Goal: Task Accomplishment & Management: Use online tool/utility

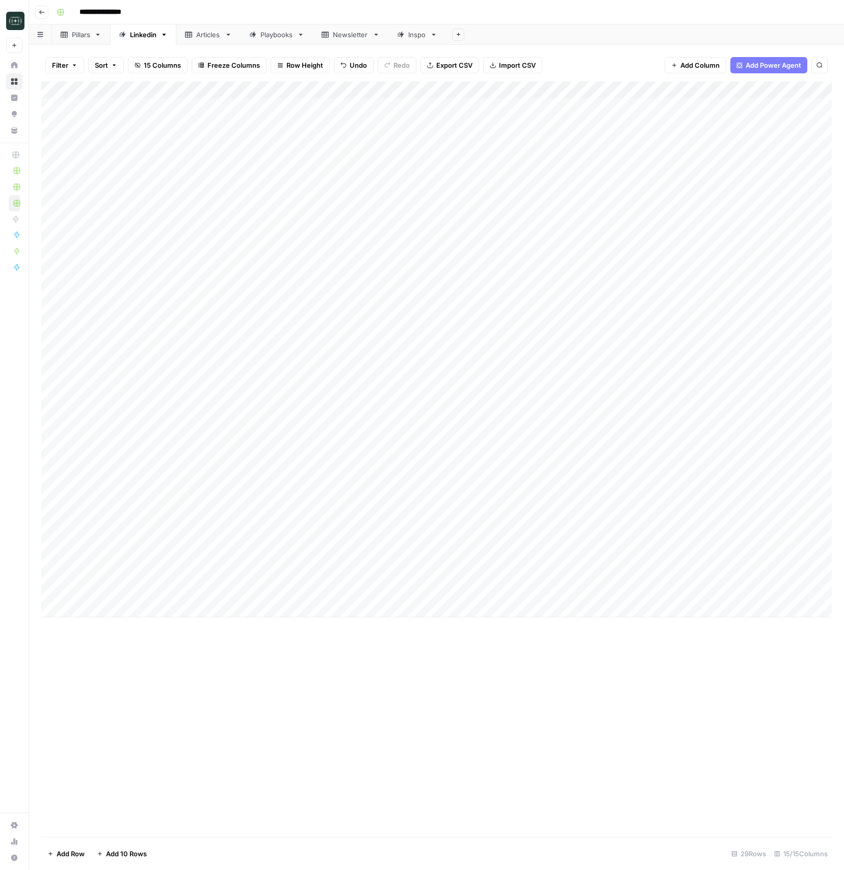
click at [736, 540] on div "Add Column" at bounding box center [436, 350] width 790 height 536
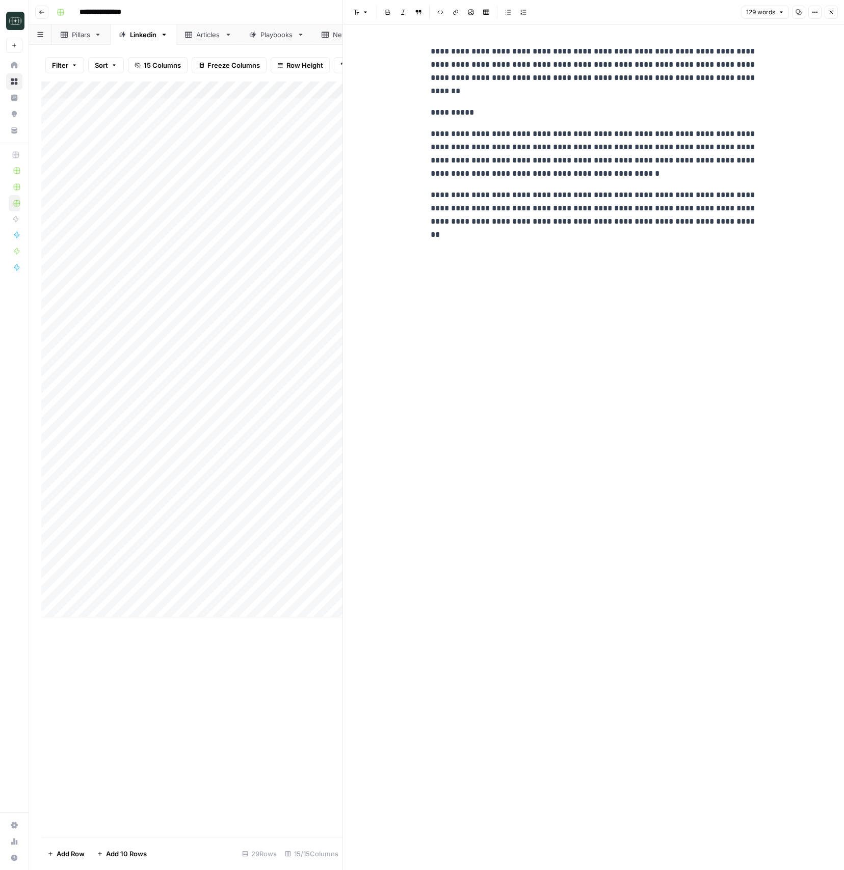
click at [824, 16] on button "Close" at bounding box center [830, 12] width 13 height 13
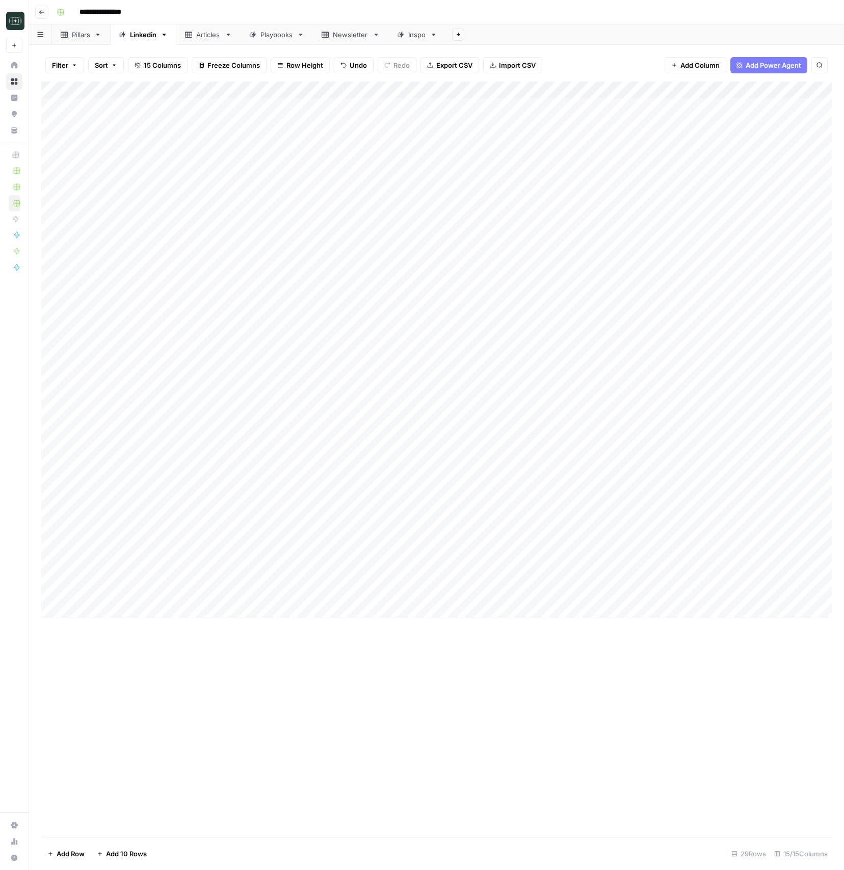
click at [558, 541] on div "Add Column" at bounding box center [436, 350] width 790 height 536
click at [637, 678] on div "Add Column" at bounding box center [436, 460] width 790 height 756
click at [735, 571] on div "Add Column" at bounding box center [436, 350] width 790 height 536
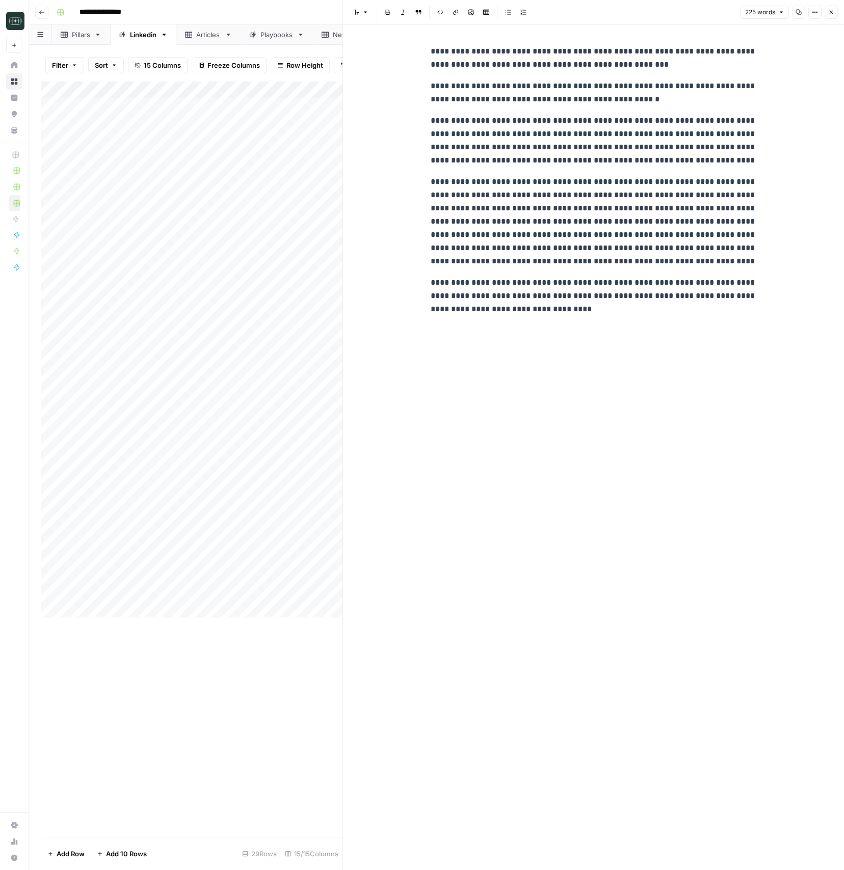
click at [833, 15] on button "Close" at bounding box center [830, 12] width 13 height 13
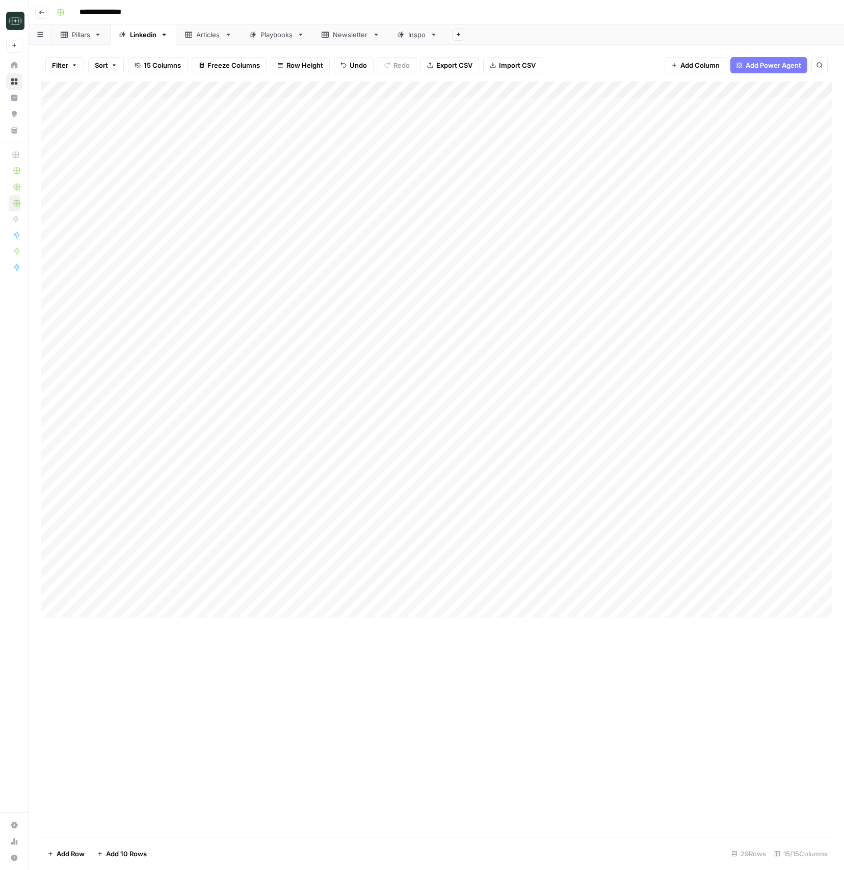
click at [309, 577] on div "Add Column" at bounding box center [436, 350] width 790 height 536
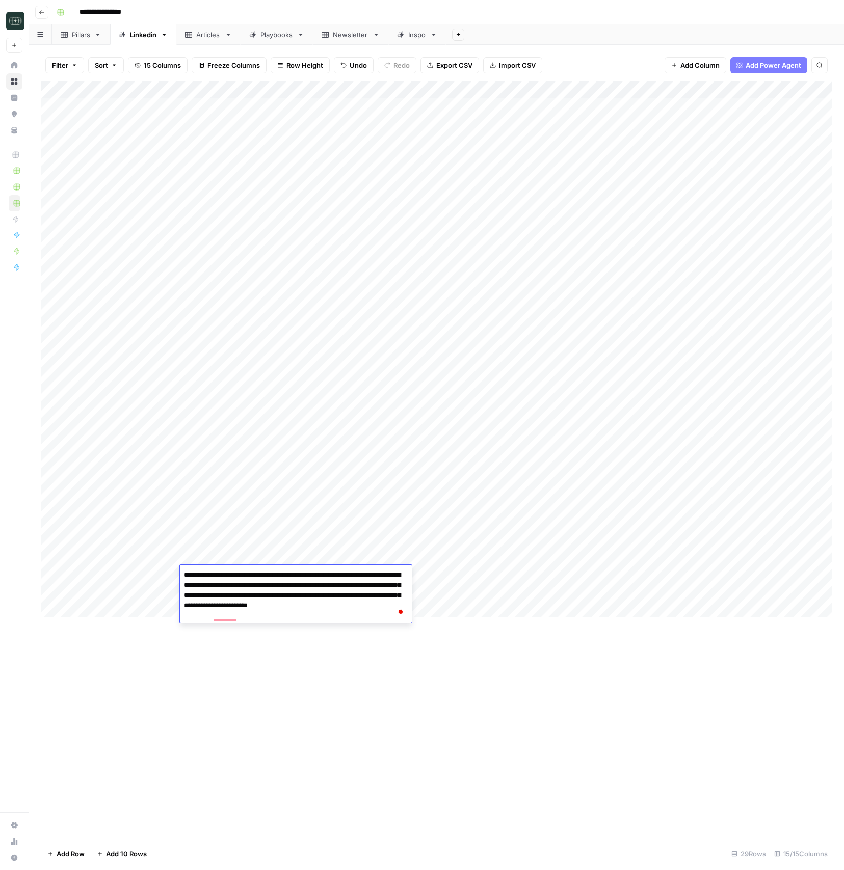
click at [568, 678] on div "Add Column" at bounding box center [436, 460] width 790 height 756
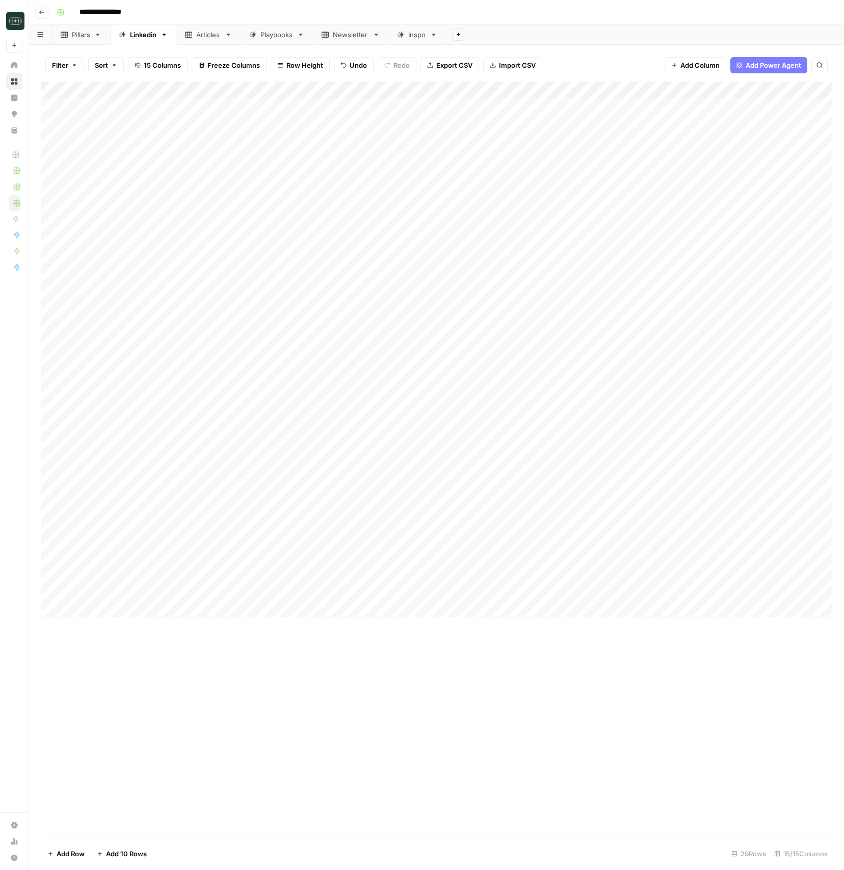
click at [468, 571] on div "Add Column" at bounding box center [436, 350] width 790 height 536
click at [464, 575] on div "Add Column" at bounding box center [436, 350] width 790 height 536
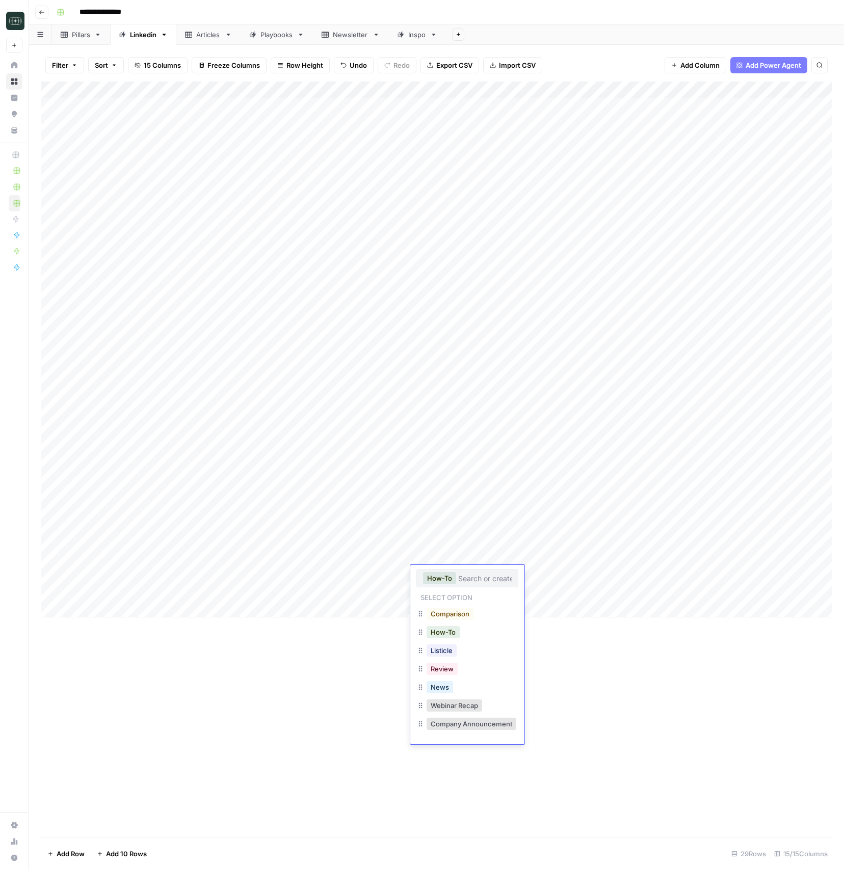
click at [464, 575] on input "text" at bounding box center [484, 578] width 53 height 9
click at [461, 610] on button "Comparison" at bounding box center [449, 614] width 47 height 12
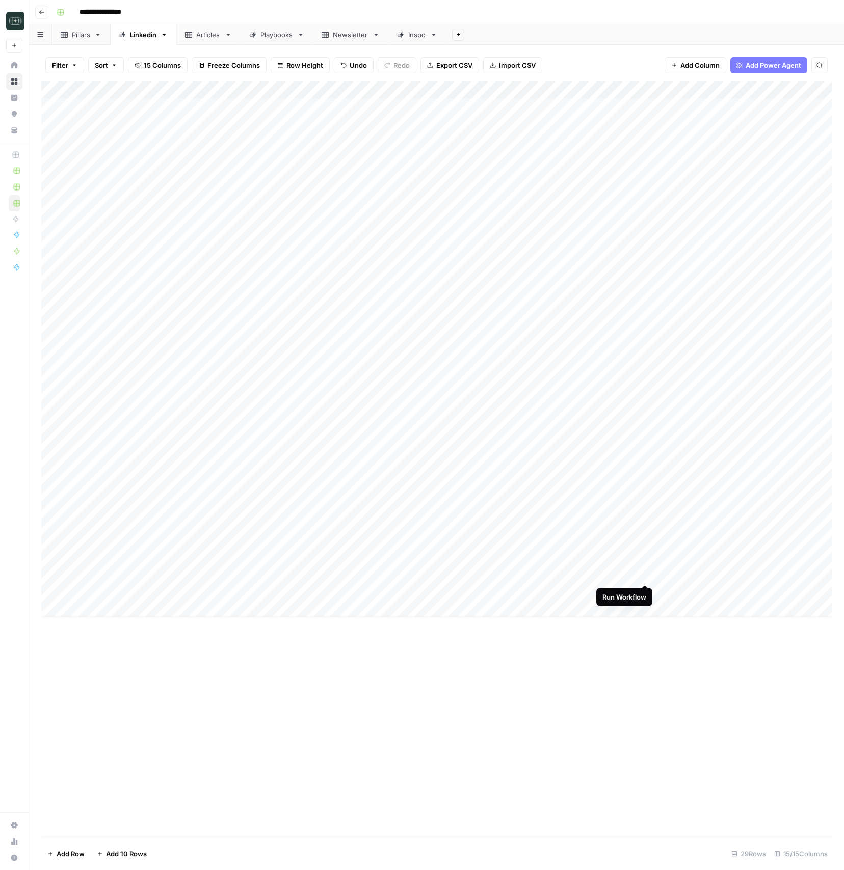
click at [642, 573] on div "Add Column" at bounding box center [436, 350] width 790 height 536
click at [714, 558] on div "Add Column" at bounding box center [436, 350] width 790 height 536
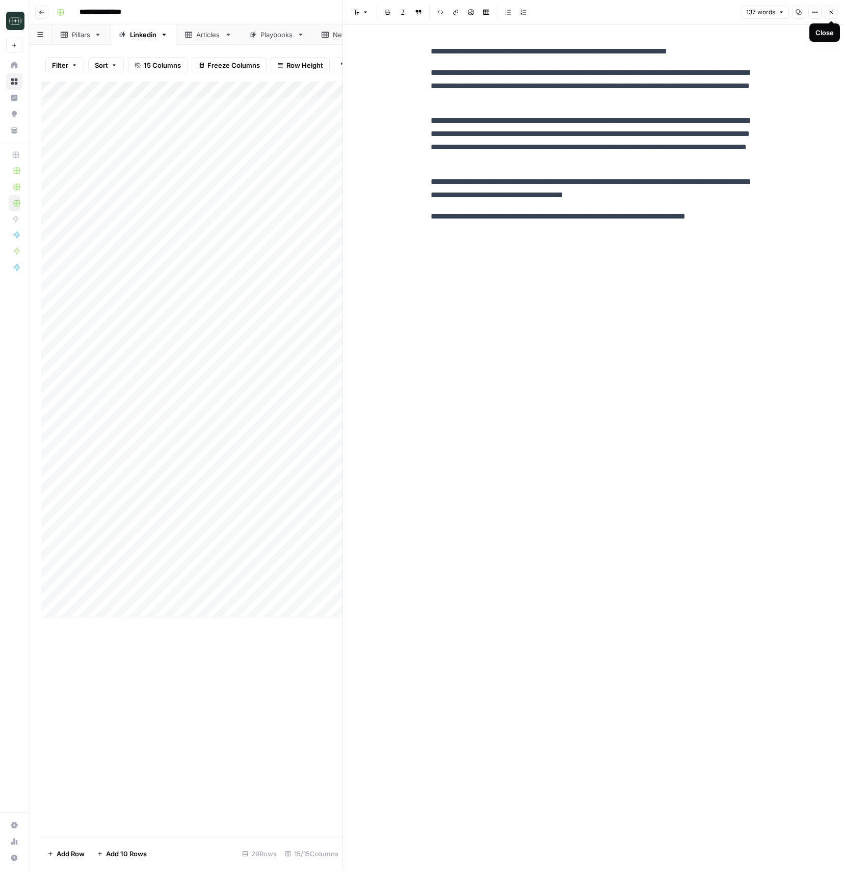
click at [831, 16] on button "Close" at bounding box center [830, 12] width 13 height 13
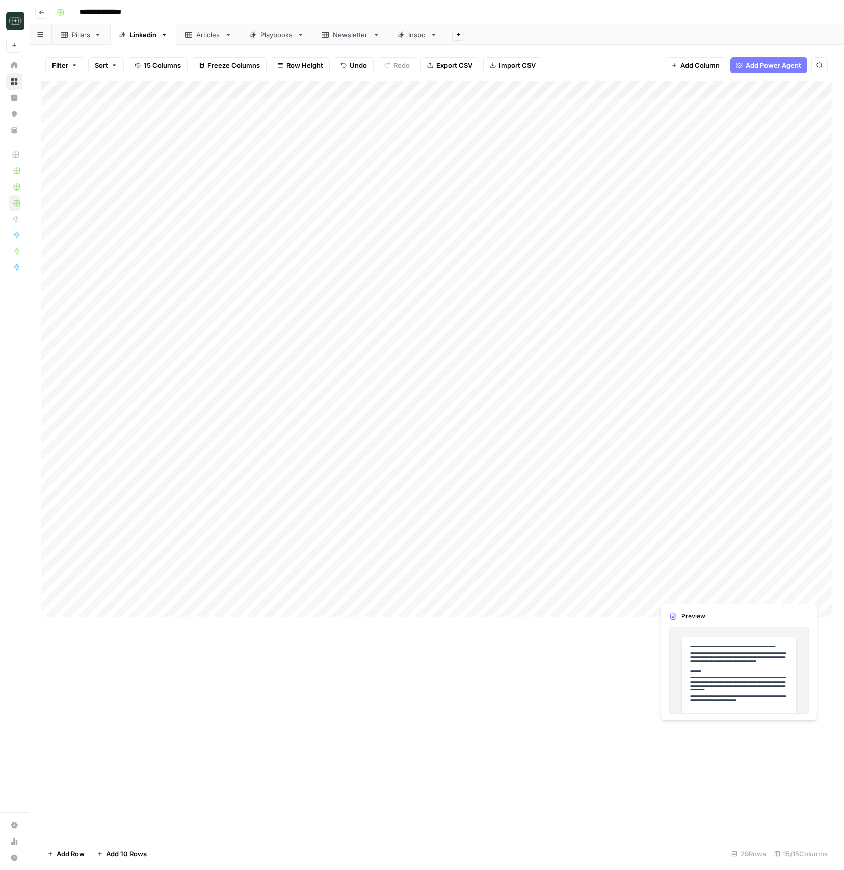
click at [735, 592] on div "Add Column" at bounding box center [436, 350] width 790 height 536
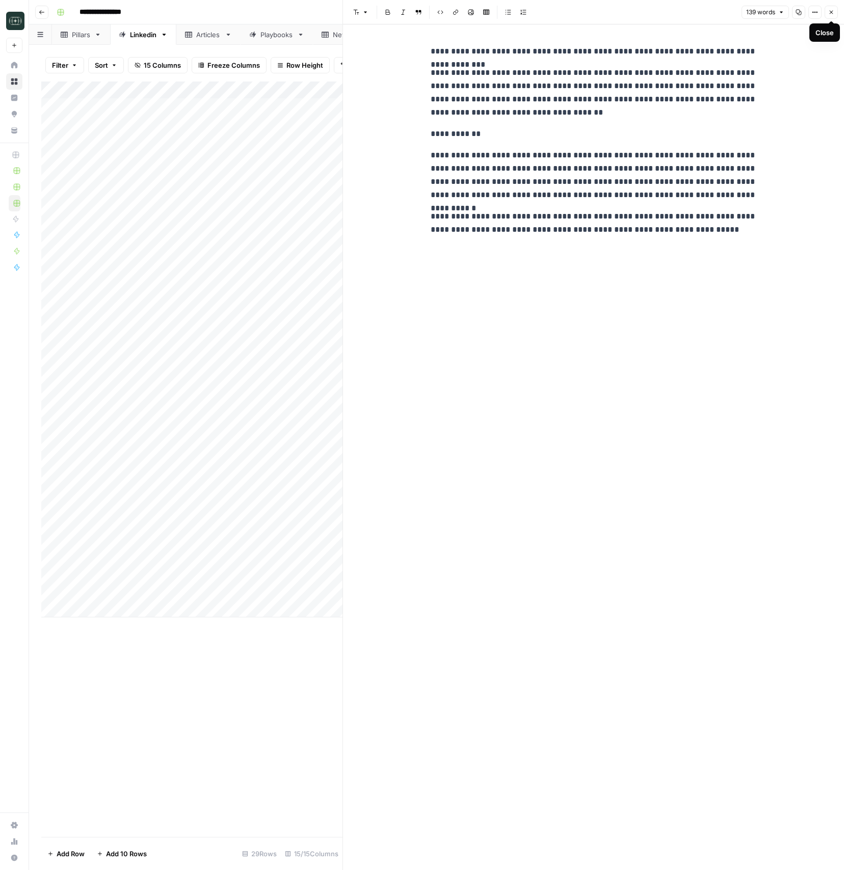
click at [834, 9] on button "Close" at bounding box center [830, 12] width 13 height 13
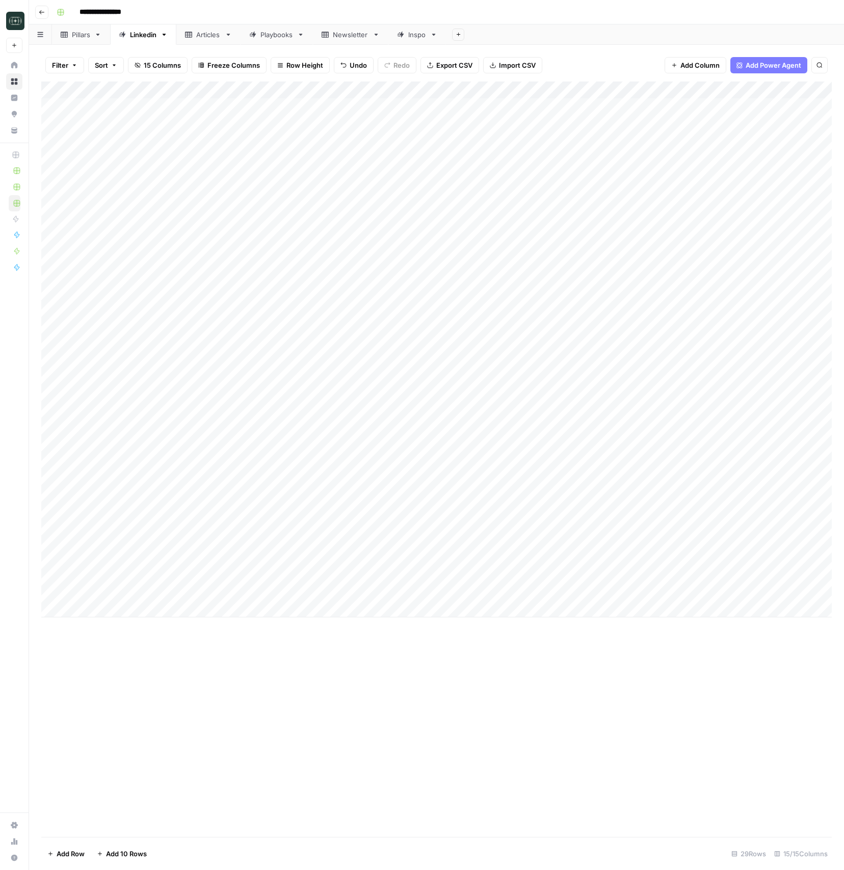
click at [257, 593] on div "Add Column" at bounding box center [436, 350] width 790 height 536
click at [671, 591] on div "Add Column" at bounding box center [436, 350] width 790 height 536
click at [721, 592] on div "Add Column" at bounding box center [436, 350] width 790 height 536
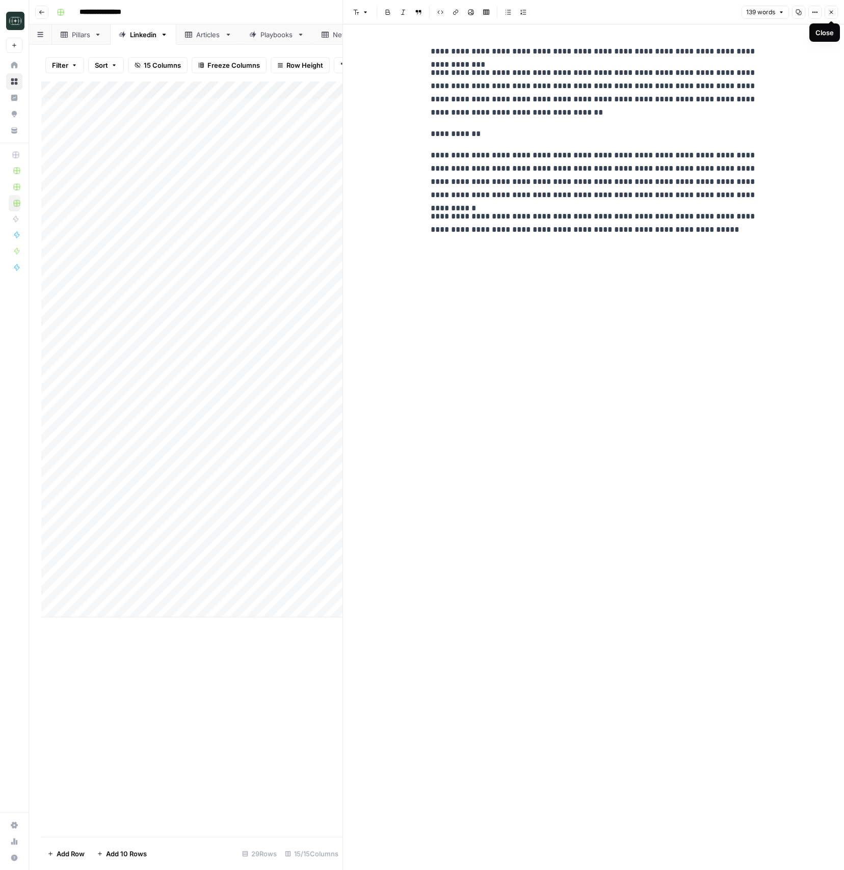
click at [830, 10] on icon "button" at bounding box center [831, 12] width 6 height 6
